Goal: Task Accomplishment & Management: Manage account settings

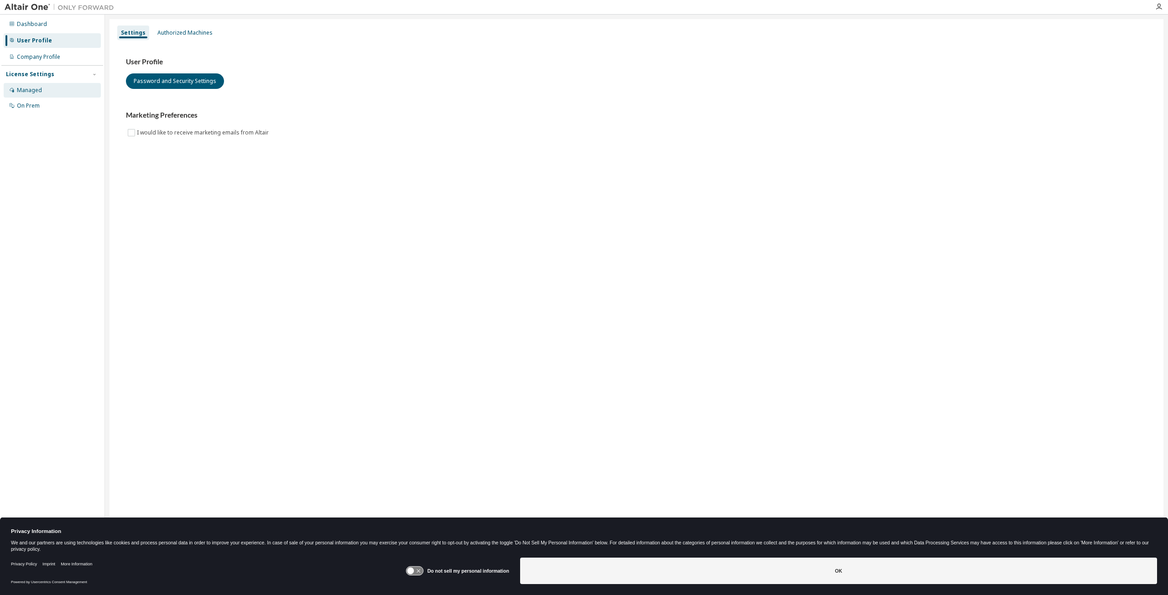
click at [50, 89] on div "Managed" at bounding box center [52, 90] width 97 height 15
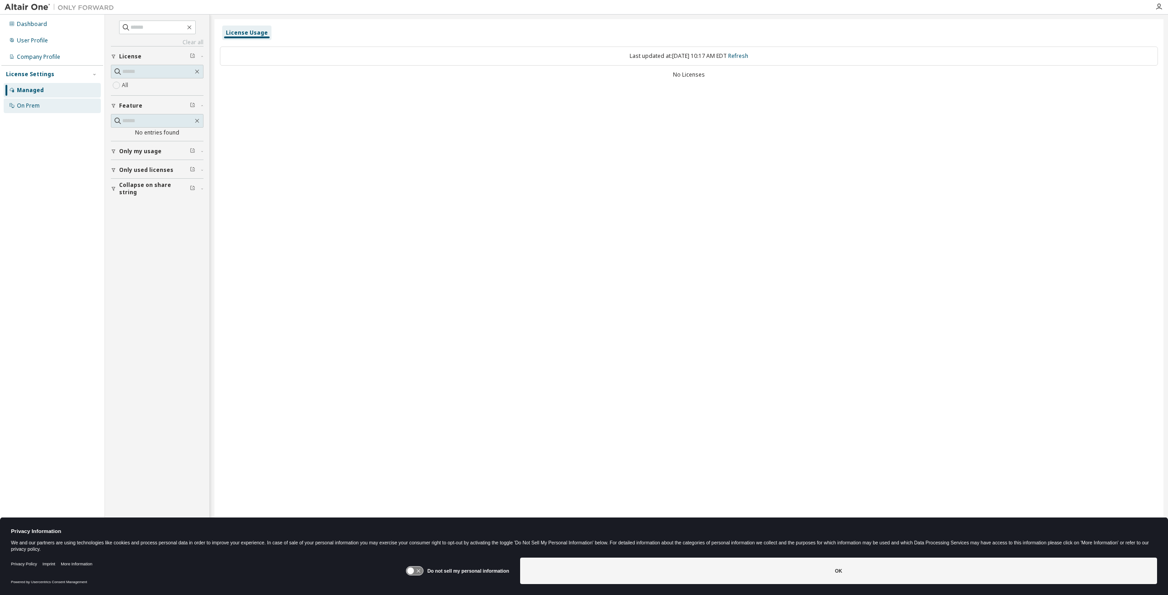
click at [47, 108] on div "On Prem" at bounding box center [52, 106] width 97 height 15
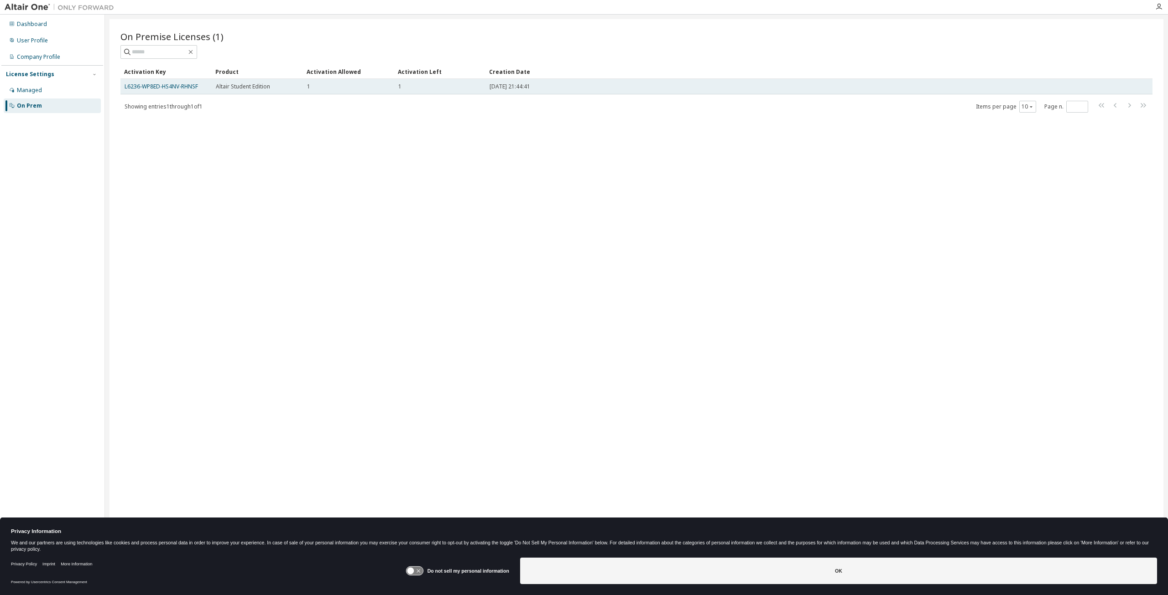
click at [453, 87] on div "1" at bounding box center [439, 86] width 83 height 7
click at [440, 93] on td "1" at bounding box center [439, 87] width 91 height 16
click at [152, 86] on link "L6236-WP8ED-HS4NV-RHNSF" at bounding box center [161, 87] width 73 height 8
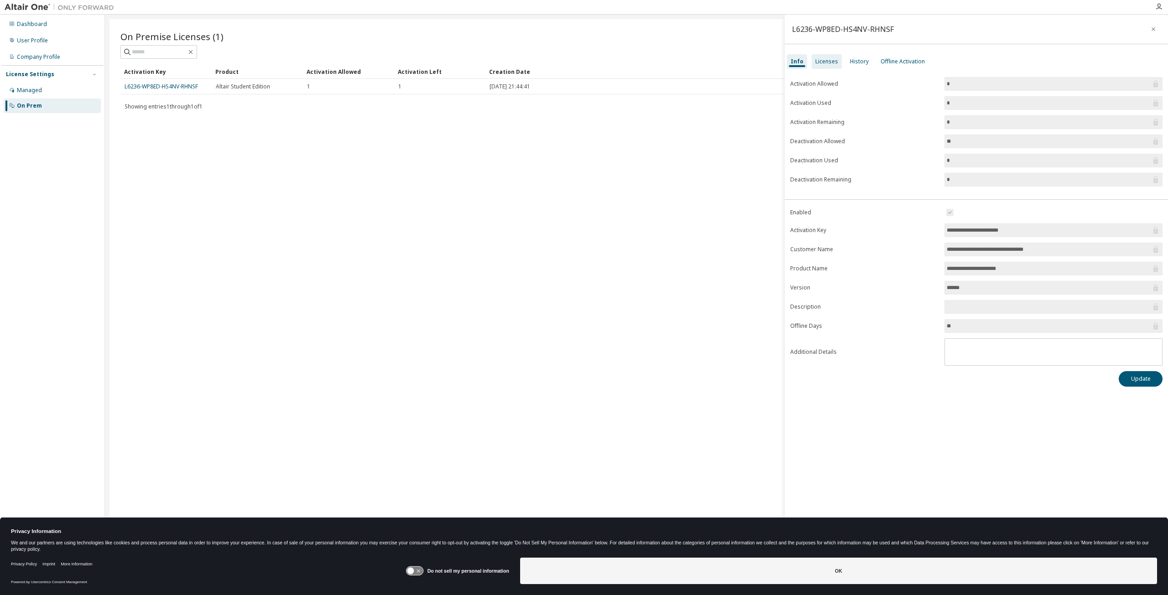
click at [834, 61] on div "Licenses" at bounding box center [826, 61] width 23 height 7
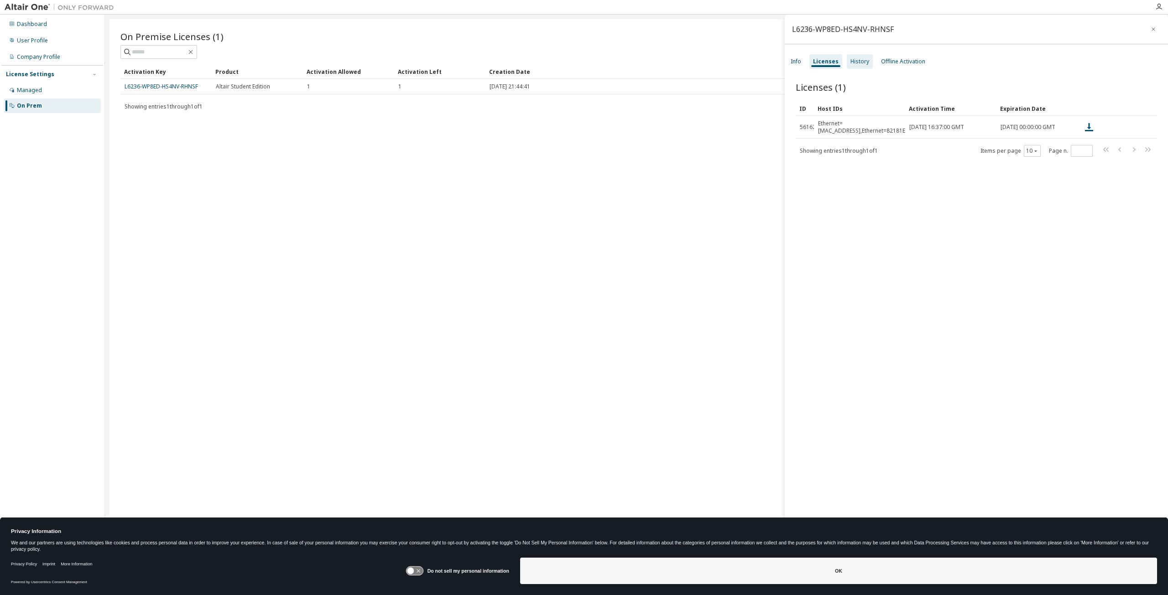
click at [861, 60] on div "History" at bounding box center [859, 61] width 19 height 7
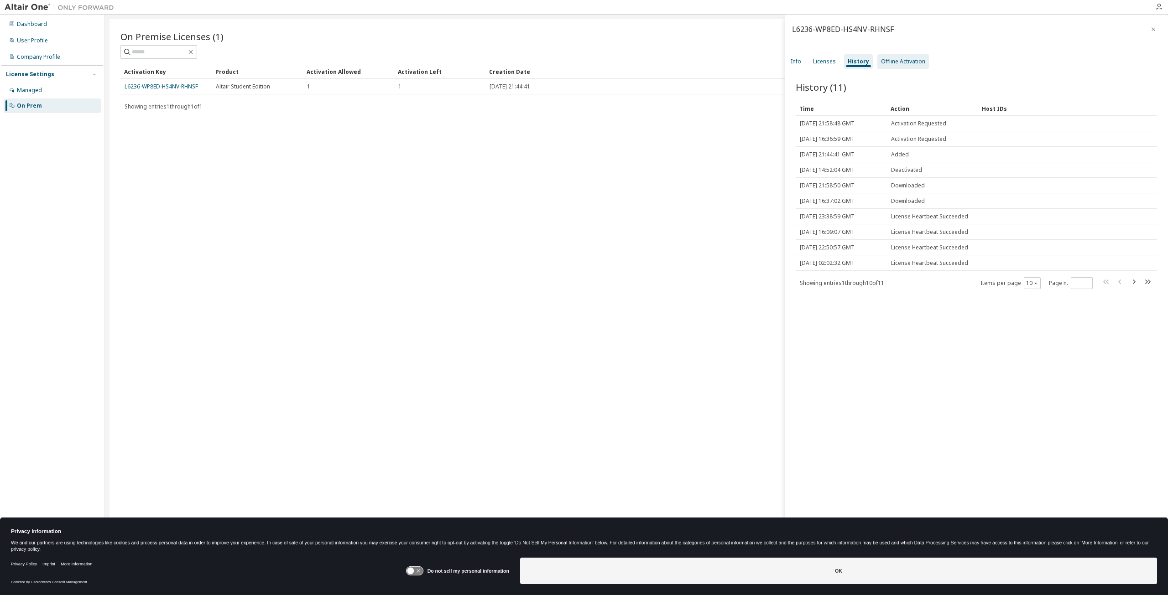
click at [902, 64] on div "Offline Activation" at bounding box center [903, 61] width 44 height 7
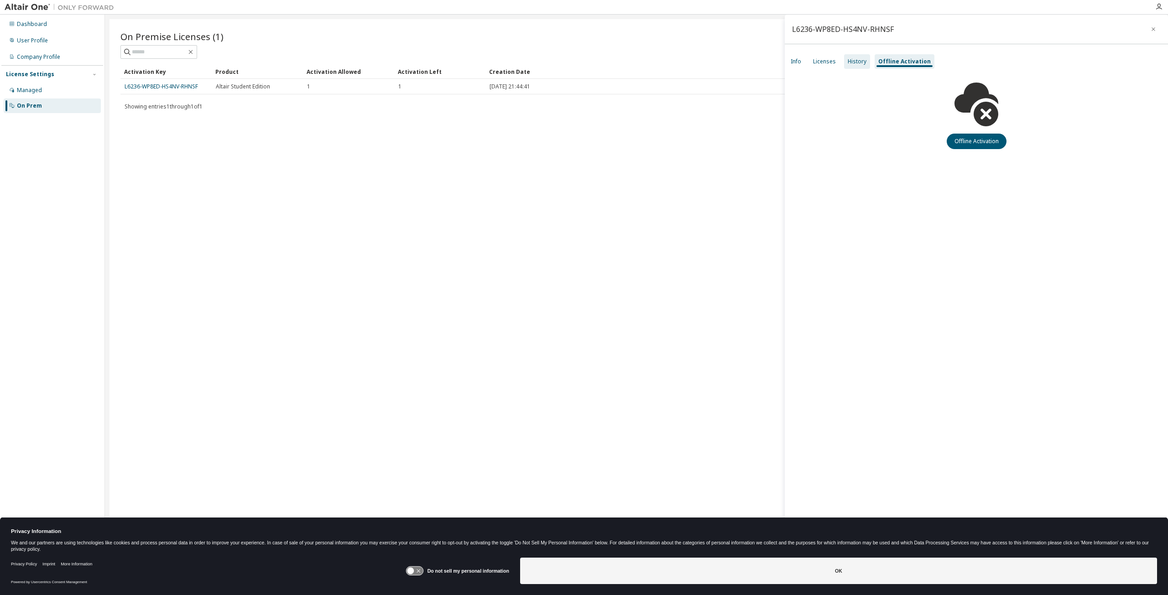
click at [854, 67] on div "History" at bounding box center [857, 61] width 26 height 15
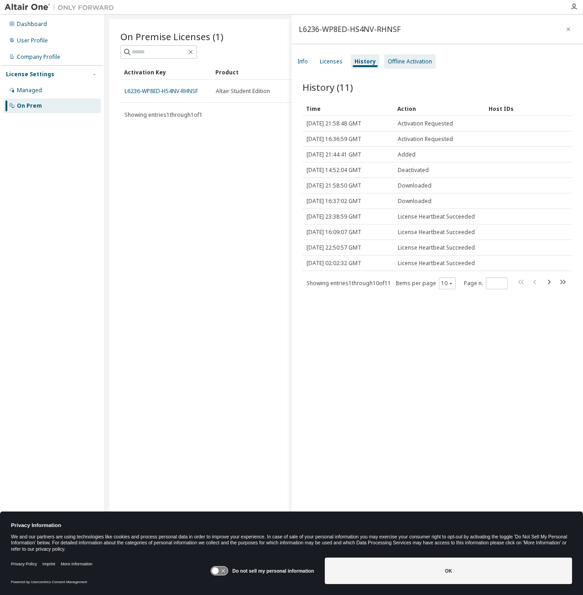
click at [407, 62] on div "Offline Activation" at bounding box center [410, 61] width 44 height 7
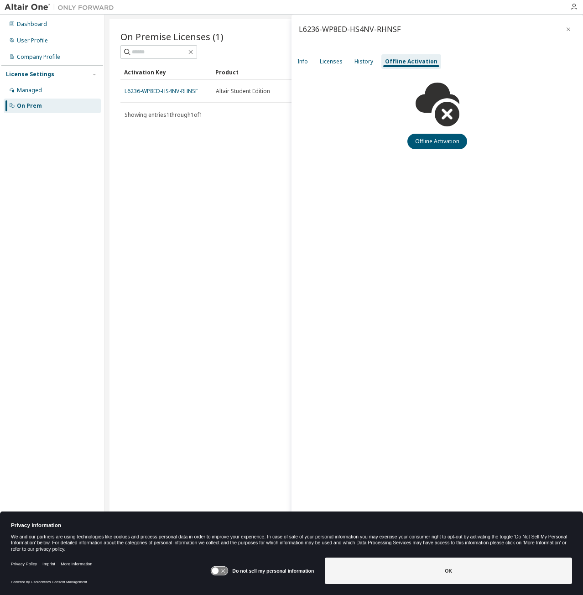
click at [346, 58] on div "Info Licenses History Offline Activation" at bounding box center [438, 61] width 292 height 16
click at [330, 59] on div "Licenses" at bounding box center [331, 61] width 23 height 7
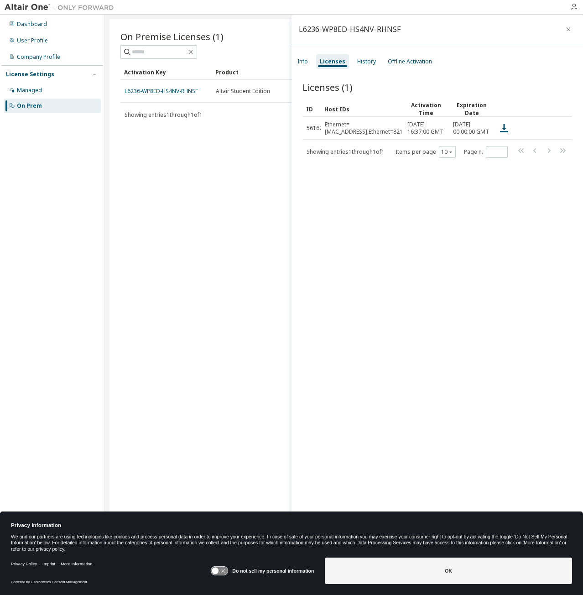
click at [397, 29] on div "L6236-WP8ED-HS4NV-RHNSF" at bounding box center [350, 29] width 102 height 7
copy div "L6236-WP8ED-HS4NV-RHNSF"
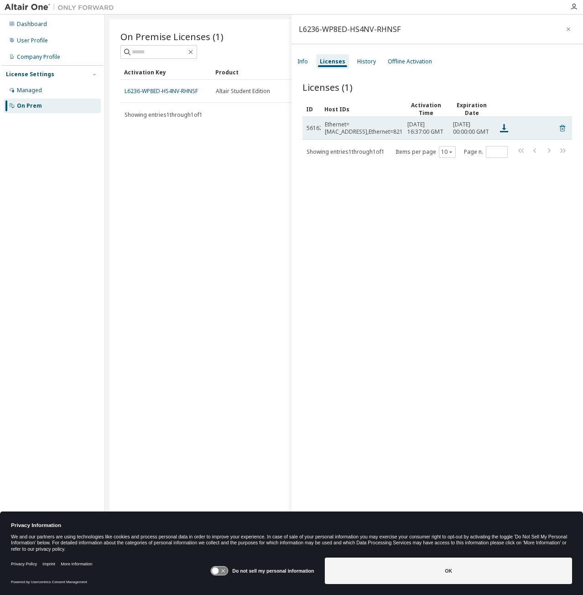
click at [562, 131] on icon at bounding box center [562, 128] width 8 height 11
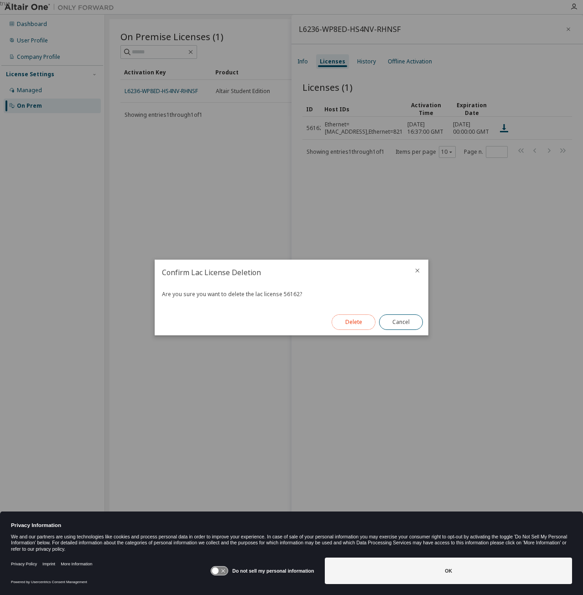
click at [363, 322] on button "Delete" at bounding box center [354, 322] width 44 height 16
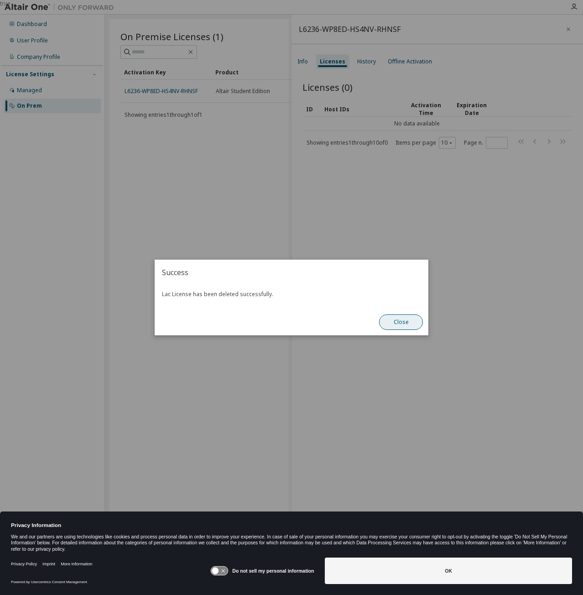
click at [398, 323] on button "Close" at bounding box center [401, 322] width 44 height 16
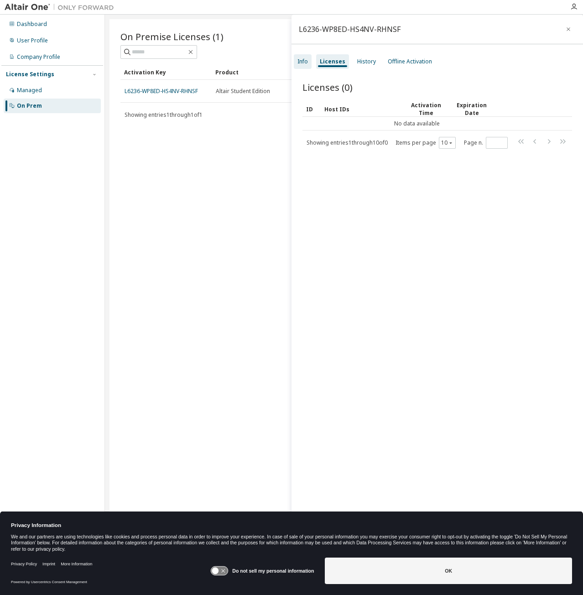
click at [309, 60] on div "Info" at bounding box center [303, 61] width 18 height 15
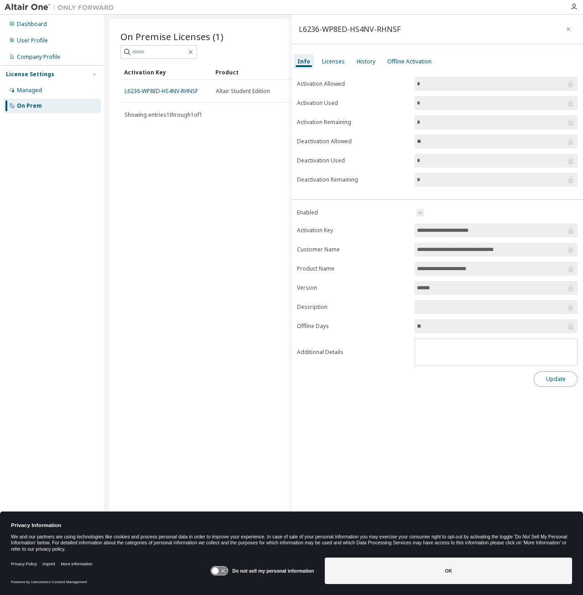
click at [545, 380] on button "Update" at bounding box center [556, 379] width 44 height 16
click at [337, 64] on div "Licenses" at bounding box center [333, 61] width 23 height 7
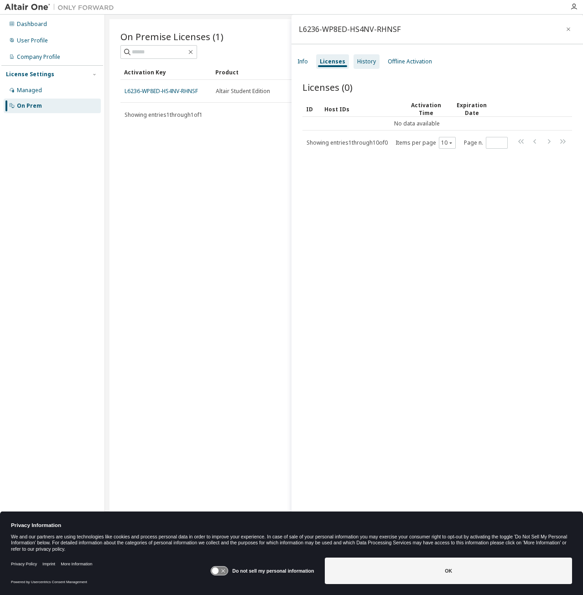
click at [370, 65] on div "History" at bounding box center [366, 61] width 19 height 7
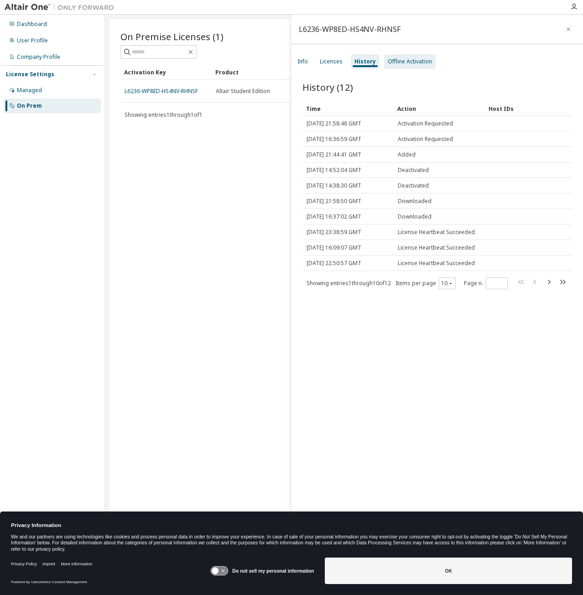
click at [408, 62] on div "Offline Activation" at bounding box center [410, 61] width 44 height 7
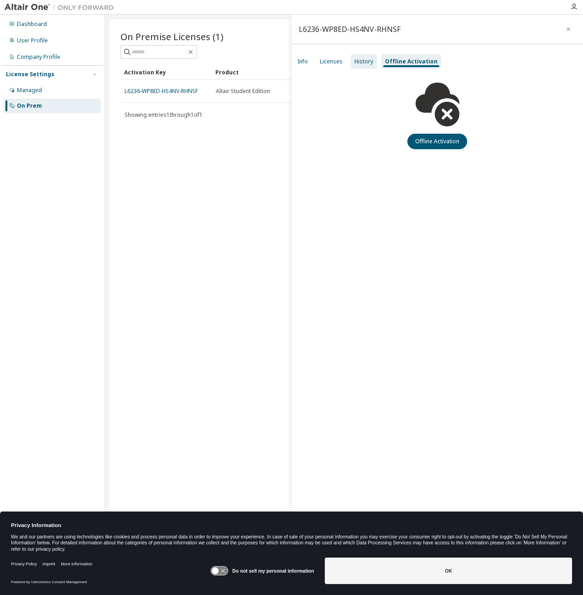
click at [374, 66] on div "History" at bounding box center [364, 61] width 26 height 15
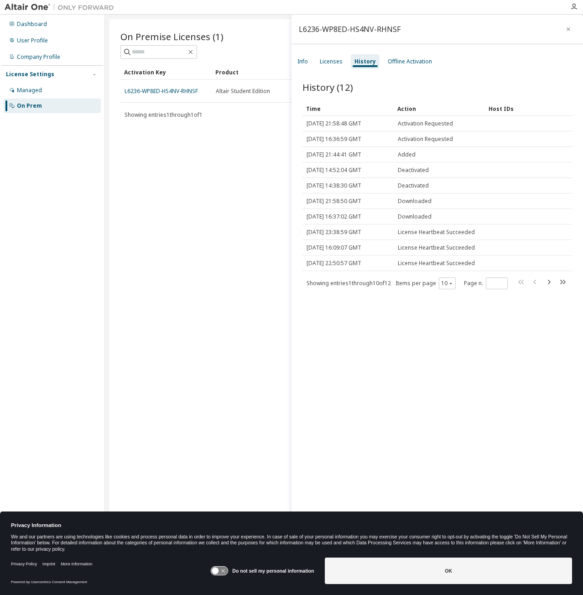
click at [233, 218] on div "On Premise Licenses (1) Clear Load Save Save As Field Operator Value Select fil…" at bounding box center [344, 291] width 469 height 545
click at [302, 61] on div "Info" at bounding box center [302, 61] width 10 height 7
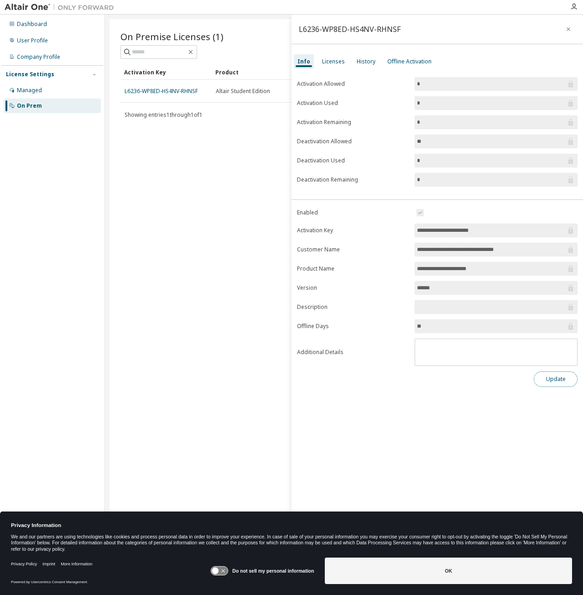
click at [560, 380] on button "Update" at bounding box center [556, 379] width 44 height 16
